Goal: Transaction & Acquisition: Purchase product/service

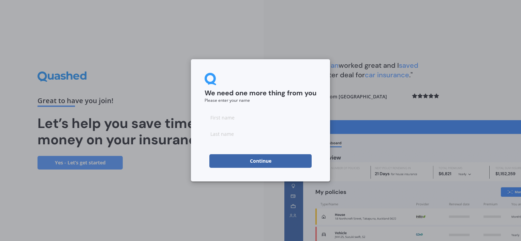
click at [250, 119] on input at bounding box center [261, 118] width 112 height 14
type input "Gee"
type input "Bee"
click at [227, 163] on button "Continue" at bounding box center [260, 161] width 102 height 14
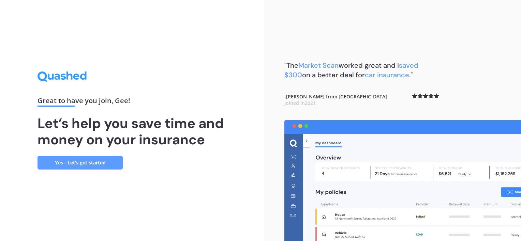
click at [101, 159] on link "Yes - Let’s get started" at bounding box center [79, 163] width 85 height 14
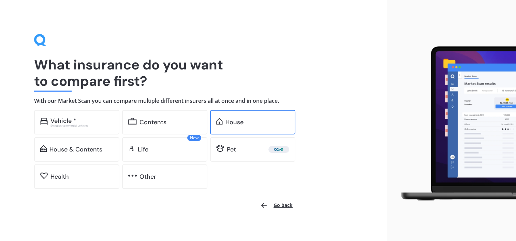
click at [233, 113] on div "House" at bounding box center [252, 122] width 85 height 25
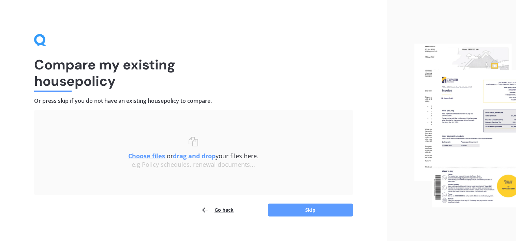
click at [223, 212] on button "Go back" at bounding box center [217, 210] width 33 height 14
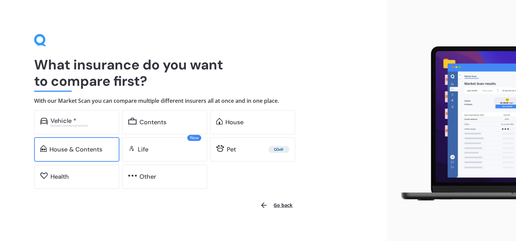
click at [55, 145] on div "House & Contents" at bounding box center [76, 149] width 85 height 25
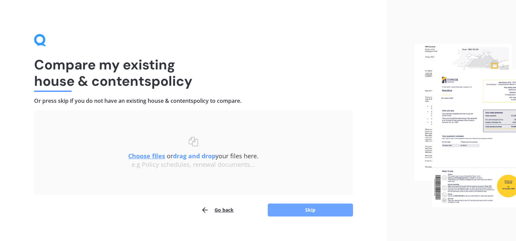
click at [295, 214] on button "Skip" at bounding box center [310, 210] width 85 height 13
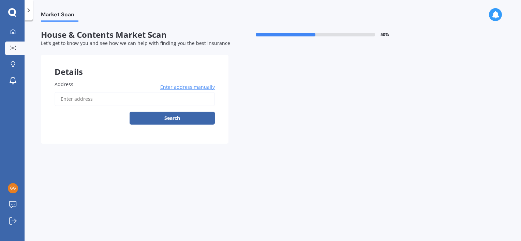
click at [115, 98] on input "Address" at bounding box center [135, 99] width 160 height 14
type input "[STREET_ADDRESS]"
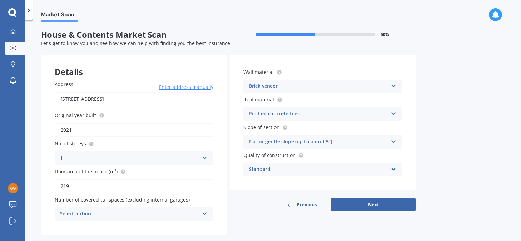
scroll to position [11, 0]
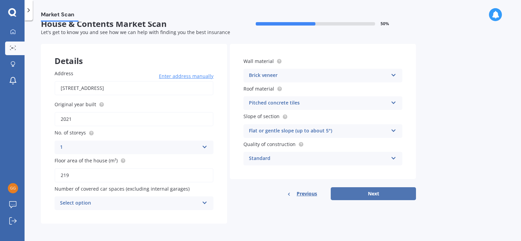
click at [360, 193] on button "Next" at bounding box center [373, 193] width 85 height 13
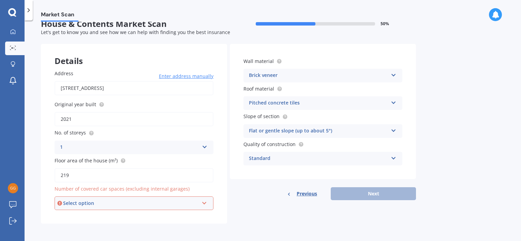
click at [148, 207] on div "Select option 0 1 2 3 4 5+" at bounding box center [134, 204] width 159 height 14
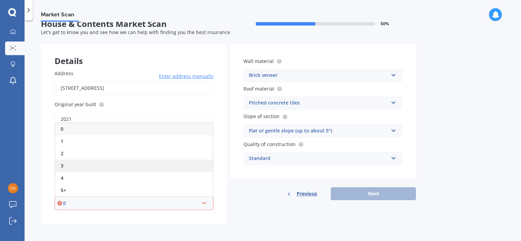
click at [100, 160] on div "3" at bounding box center [133, 166] width 157 height 12
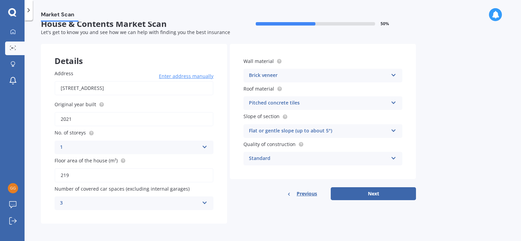
click at [162, 203] on div "3" at bounding box center [129, 203] width 139 height 8
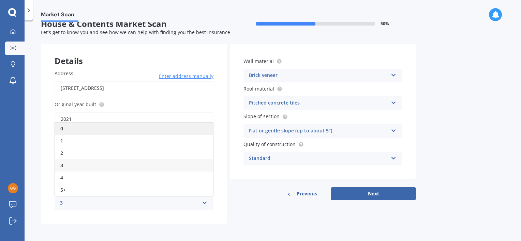
click at [128, 130] on div "0" at bounding box center [134, 129] width 158 height 12
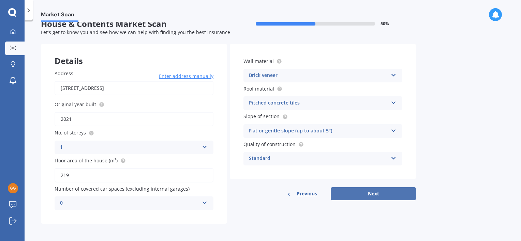
click at [384, 196] on button "Next" at bounding box center [373, 193] width 85 height 13
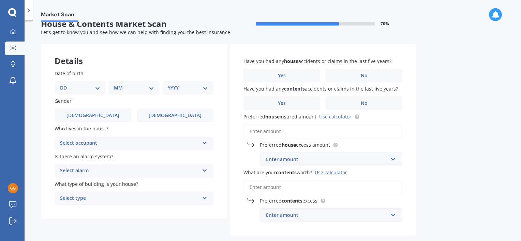
scroll to position [0, 0]
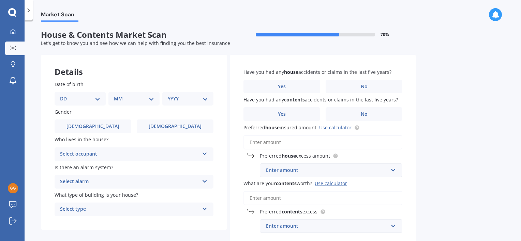
click at [94, 101] on select "DD 01 02 03 04 05 06 07 08 09 10 11 12 13 14 15 16 17 18 19 20 21 22 23 24 25 2…" at bounding box center [80, 98] width 40 height 7
select select "20"
click at [65, 95] on select "DD 01 02 03 04 05 06 07 08 09 10 11 12 13 14 15 16 17 18 19 20 21 22 23 24 25 2…" at bounding box center [80, 98] width 40 height 7
click at [134, 101] on select "MM 01 02 03 04 05 06 07 08 09 10 11 12" at bounding box center [135, 98] width 37 height 7
select select "01"
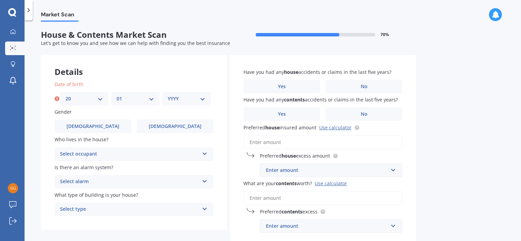
click at [117, 95] on select "MM 01 02 03 04 05 06 07 08 09 10 11 12" at bounding box center [135, 98] width 37 height 7
click at [209, 96] on div "YYYY 2009 2008 2007 2006 2005 2004 2003 2002 2001 2000 1999 1998 1997 1996 1995…" at bounding box center [186, 99] width 48 height 14
click at [198, 101] on select "YYYY 2009 2008 2007 2006 2005 2004 2003 2002 2001 2000 1999 1998 1997 1996 1995…" at bounding box center [186, 98] width 37 height 7
select select "1997"
click at [168, 95] on select "YYYY 2009 2008 2007 2006 2005 2004 2003 2002 2001 2000 1999 1998 1997 1996 1995…" at bounding box center [186, 98] width 37 height 7
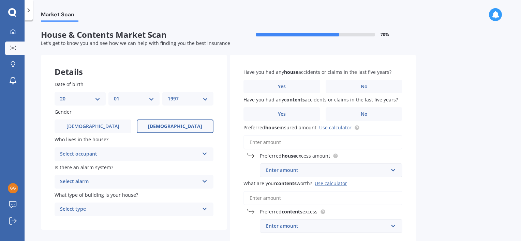
click at [152, 132] on label "[DEMOGRAPHIC_DATA]" at bounding box center [175, 127] width 77 height 14
click at [0, 0] on input "[DEMOGRAPHIC_DATA]" at bounding box center [0, 0] width 0 height 0
click at [120, 160] on div "Select occupant Owner Owner + Boarder" at bounding box center [134, 155] width 159 height 14
click at [102, 170] on div "Owner" at bounding box center [134, 168] width 158 height 12
click at [100, 180] on div "Select alarm" at bounding box center [129, 182] width 139 height 8
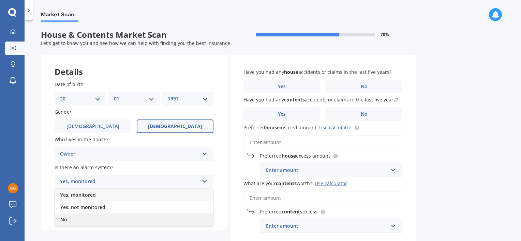
click at [89, 216] on div "No" at bounding box center [134, 220] width 158 height 12
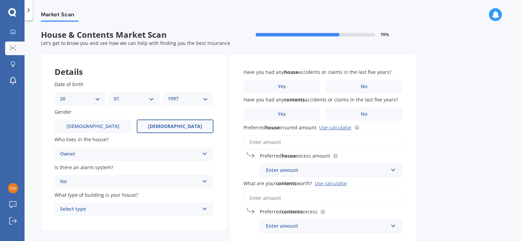
click at [102, 211] on div "Select type" at bounding box center [129, 210] width 139 height 8
click at [110, 169] on div "Freestanding" at bounding box center [134, 172] width 158 height 12
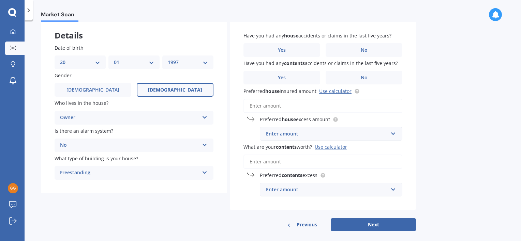
scroll to position [37, 0]
click at [349, 53] on label "No" at bounding box center [364, 50] width 77 height 14
click at [0, 0] on input "No" at bounding box center [0, 0] width 0 height 0
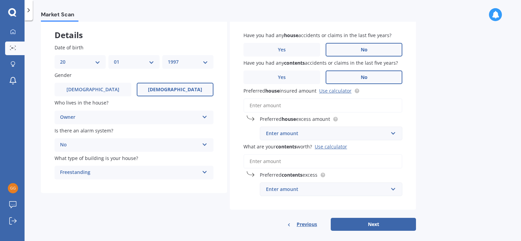
click at [353, 77] on label "No" at bounding box center [364, 78] width 77 height 14
click at [0, 0] on input "No" at bounding box center [0, 0] width 0 height 0
click at [302, 104] on input "Preferred house insured amount Use calculator" at bounding box center [322, 106] width 159 height 14
click at [335, 93] on link "Use calculator" at bounding box center [335, 91] width 32 height 6
click at [322, 104] on input "Preferred house insured amount Use calculator" at bounding box center [322, 106] width 159 height 14
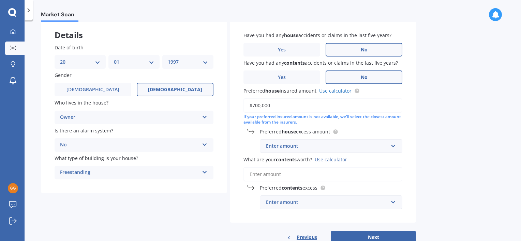
click at [338, 88] on link "Use calculator" at bounding box center [335, 91] width 32 height 6
drag, startPoint x: 276, startPoint y: 104, endPoint x: 230, endPoint y: 109, distance: 46.3
click at [230, 109] on div "Have you had any house accidents or claims in the last five years? Yes No Have …" at bounding box center [323, 120] width 186 height 205
type input "$750,000"
click at [305, 150] on input "text" at bounding box center [328, 146] width 136 height 13
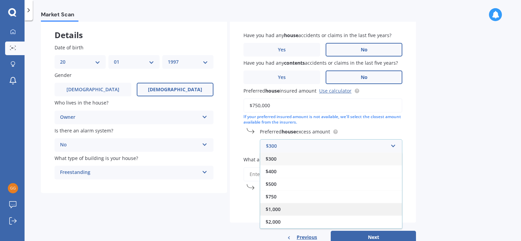
click at [290, 208] on div "$1,000" at bounding box center [331, 209] width 142 height 13
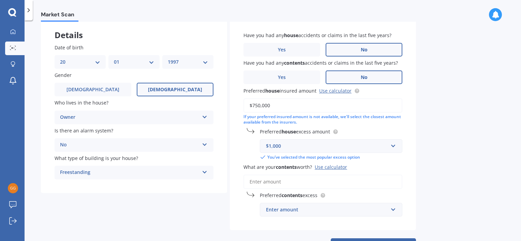
click at [407, 152] on div "Have you had any house accidents or claims in the last five years? Yes No Have …" at bounding box center [323, 124] width 186 height 212
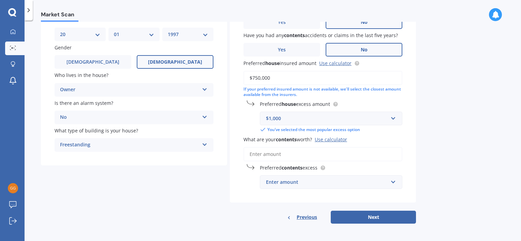
click at [328, 138] on div "Use calculator" at bounding box center [331, 139] width 32 height 6
click at [328, 147] on input "What are your contents worth? Use calculator" at bounding box center [322, 154] width 159 height 14
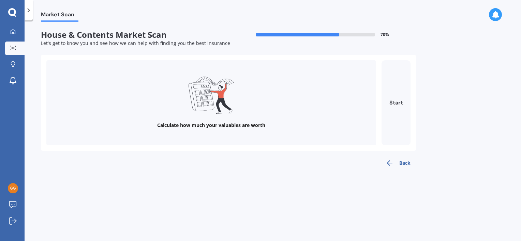
click at [399, 110] on button "Start" at bounding box center [395, 102] width 29 height 85
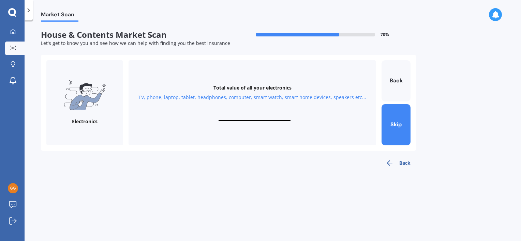
click at [233, 121] on input "text" at bounding box center [254, 118] width 72 height 6
click at [403, 163] on button "Back" at bounding box center [398, 163] width 36 height 14
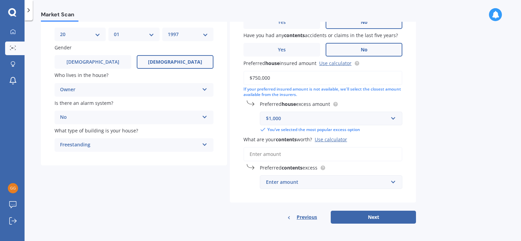
scroll to position [64, 0]
click at [282, 156] on input "What are your contents worth? Use calculator" at bounding box center [322, 155] width 159 height 14
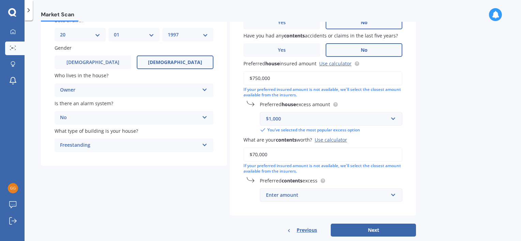
type input "$70,000"
click at [293, 199] on div "Enter amount" at bounding box center [327, 195] width 122 height 7
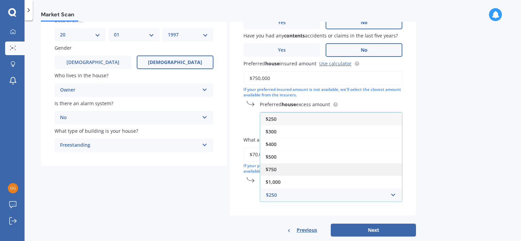
click at [293, 167] on div "$750" at bounding box center [331, 169] width 142 height 13
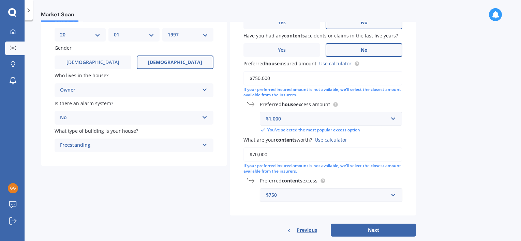
click at [284, 195] on div "$750" at bounding box center [327, 195] width 122 height 7
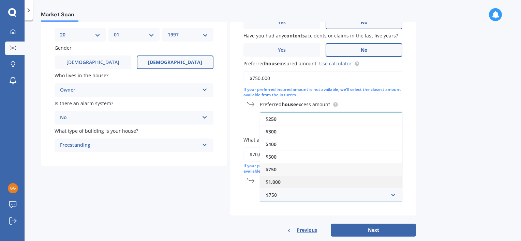
click at [300, 183] on div "$1,000" at bounding box center [331, 182] width 142 height 13
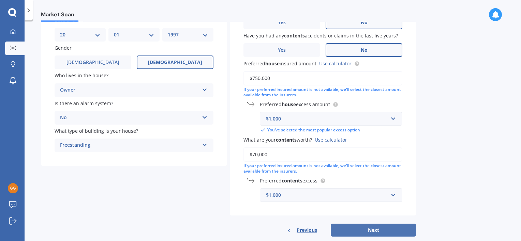
click at [346, 228] on button "Next" at bounding box center [373, 230] width 85 height 13
select select "20"
select select "01"
select select "1997"
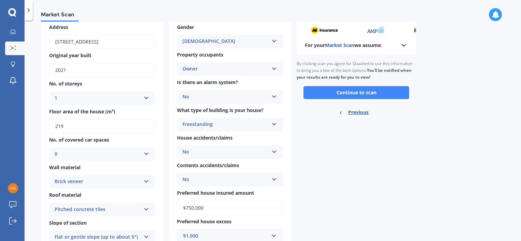
scroll to position [25, 0]
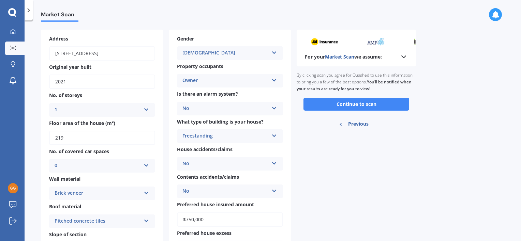
click at [247, 55] on div "[DEMOGRAPHIC_DATA]" at bounding box center [225, 53] width 86 height 8
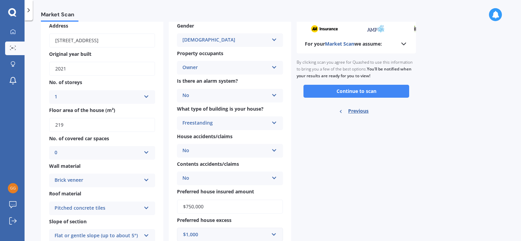
scroll to position [0, 0]
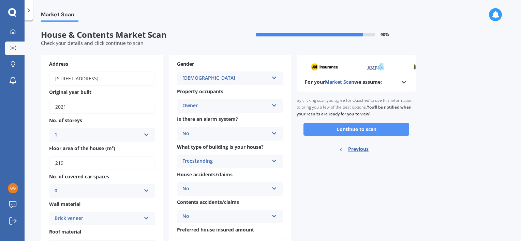
click at [346, 130] on button "Continue to scan" at bounding box center [356, 129] width 106 height 13
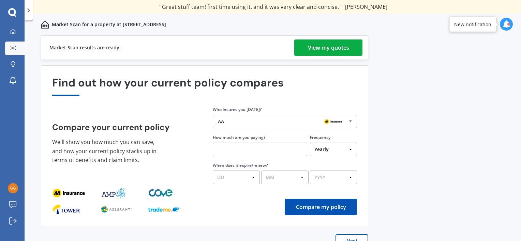
click at [312, 120] on div "AA" at bounding box center [282, 121] width 129 height 5
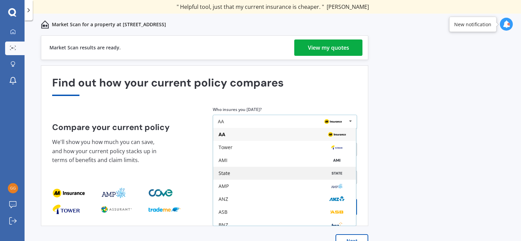
click at [274, 176] on div "State" at bounding box center [284, 173] width 132 height 5
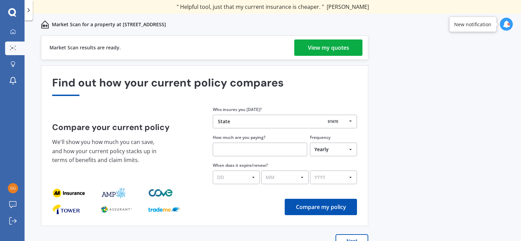
click at [242, 156] on input "text" at bounding box center [260, 150] width 94 height 14
type input "$101.00"
click at [325, 154] on select "Yearly Six-Monthly Quarterly Monthly Fortnightly Weekly One-Off" at bounding box center [333, 150] width 47 height 14
select select "Fortnightly"
click at [310, 143] on select "Yearly Six-Monthly Quarterly Monthly Fortnightly Weekly One-Off" at bounding box center [333, 150] width 47 height 14
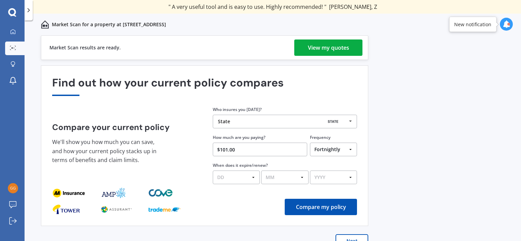
drag, startPoint x: 327, startPoint y: 59, endPoint x: 322, endPoint y: 56, distance: 5.4
click at [327, 59] on div "Market Scan results are ready. View my quotes" at bounding box center [204, 47] width 327 height 25
click at [318, 52] on div "View my quotes" at bounding box center [328, 48] width 41 height 16
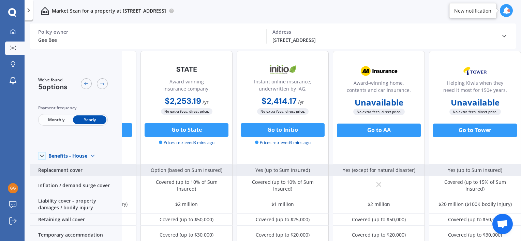
scroll to position [33, 0]
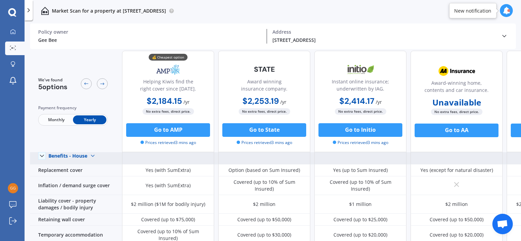
click at [72, 153] on div "Benefits - House" at bounding box center [67, 156] width 39 height 6
click at [71, 178] on span "Benefits - Contents" at bounding box center [75, 180] width 43 height 6
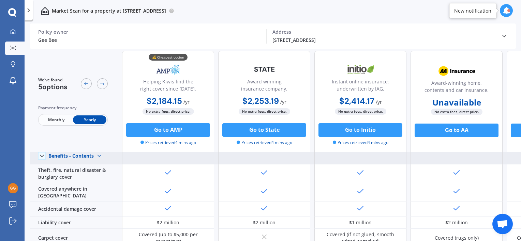
click at [74, 156] on div "Benefits - Contents" at bounding box center [70, 156] width 45 height 6
click at [77, 168] on span "Benefits - House" at bounding box center [72, 168] width 37 height 6
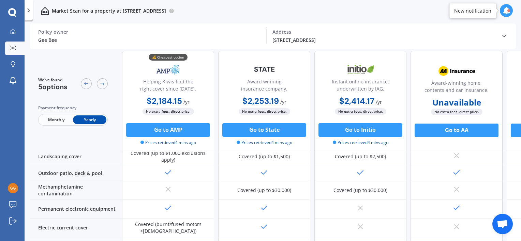
scroll to position [333, 0]
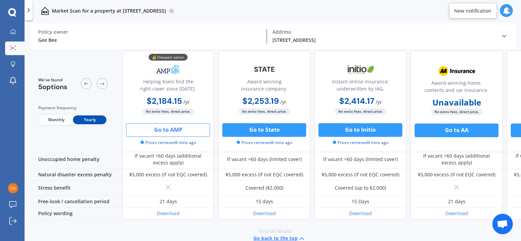
click at [157, 127] on button "Go to AMP" at bounding box center [168, 130] width 84 height 14
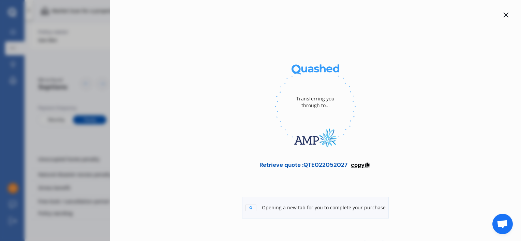
click at [365, 166] on icon at bounding box center [367, 164] width 6 height 5
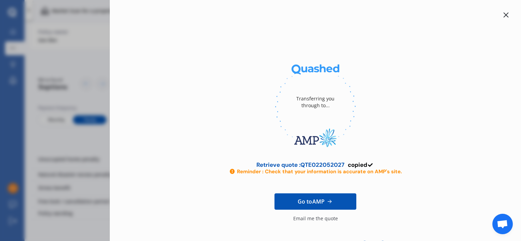
click at [315, 202] on span "Go to AMP" at bounding box center [311, 202] width 27 height 8
click at [503, 17] on icon at bounding box center [505, 14] width 5 height 5
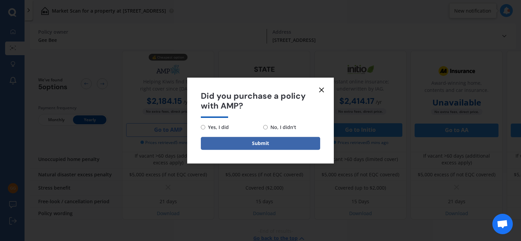
click at [320, 89] on line at bounding box center [321, 90] width 4 height 4
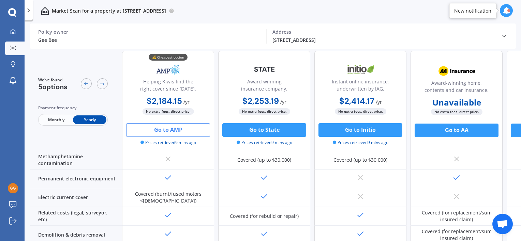
scroll to position [221, 0]
